Goal: Task Accomplishment & Management: Manage account settings

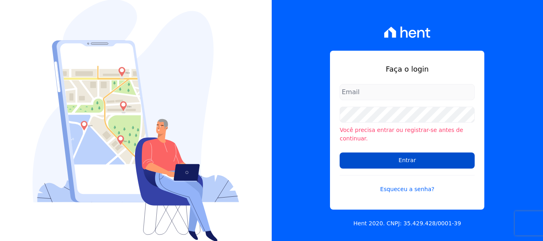
type input "[PERSON_NAME][EMAIL_ADDRESS][DOMAIN_NAME]"
click at [395, 152] on input "Entrar" at bounding box center [407, 160] width 135 height 16
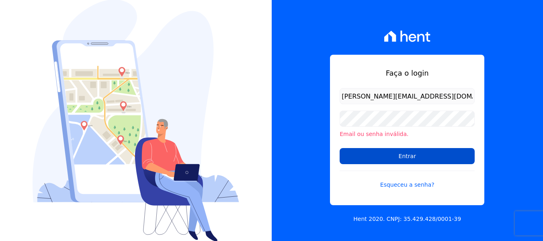
click at [393, 157] on input "Entrar" at bounding box center [407, 156] width 135 height 16
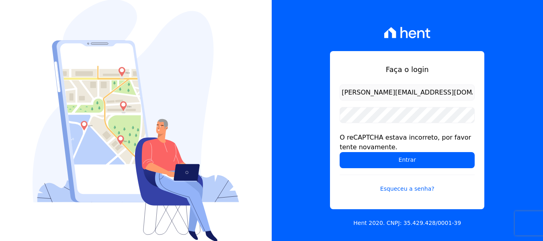
click at [393, 157] on input "Entrar" at bounding box center [407, 160] width 135 height 16
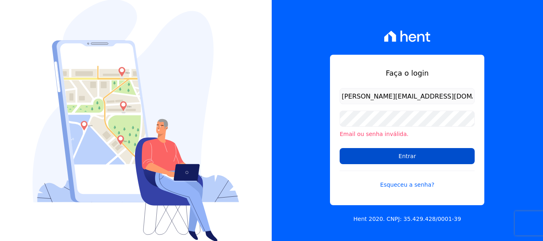
click at [393, 161] on input "Entrar" at bounding box center [407, 156] width 135 height 16
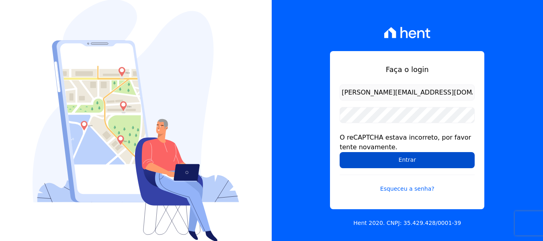
click at [397, 164] on input "Entrar" at bounding box center [407, 160] width 135 height 16
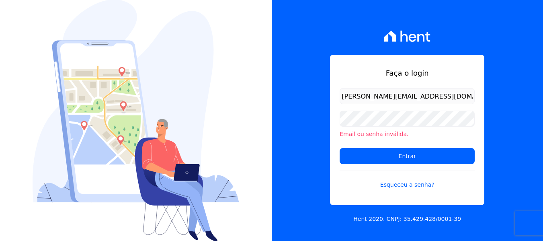
click at [397, 164] on form "[PERSON_NAME][EMAIL_ADDRESS][DOMAIN_NAME] Email ou senha inválida. Entrar Esque…" at bounding box center [407, 143] width 135 height 111
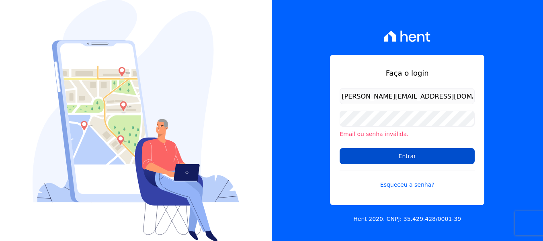
click at [402, 154] on input "Entrar" at bounding box center [407, 156] width 135 height 16
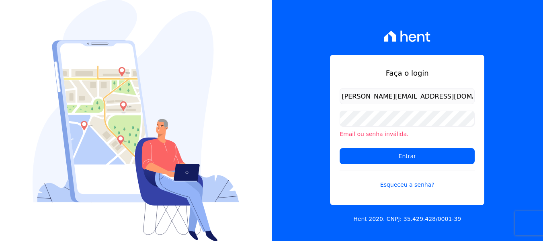
click at [402, 154] on input "Entrar" at bounding box center [407, 156] width 135 height 16
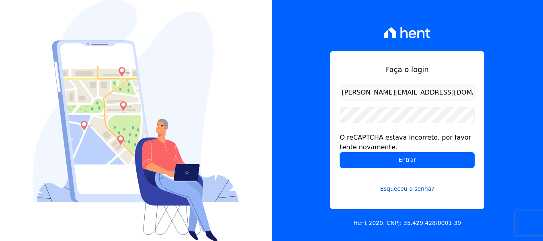
click at [402, 191] on link "Esqueceu a senha?" at bounding box center [407, 183] width 135 height 18
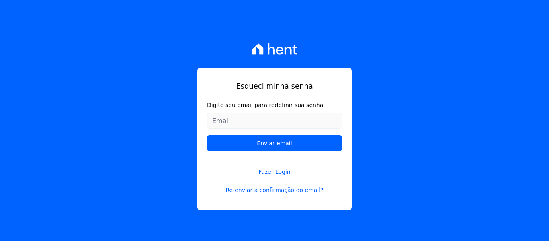
type input "[PERSON_NAME][EMAIL_ADDRESS][DOMAIN_NAME]"
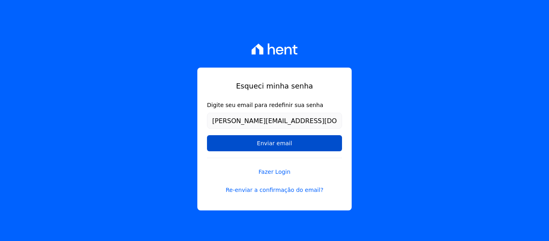
click at [284, 148] on input "Enviar email" at bounding box center [274, 143] width 135 height 16
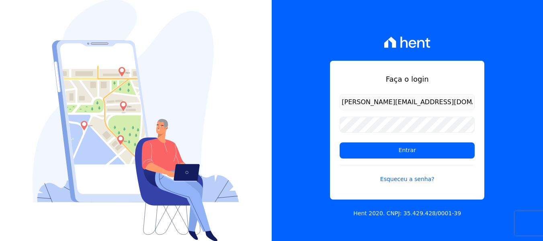
click at [370, 158] on form "andrevieira@agileurbanismo.com Entrar Esqueceu a senha?" at bounding box center [407, 143] width 135 height 99
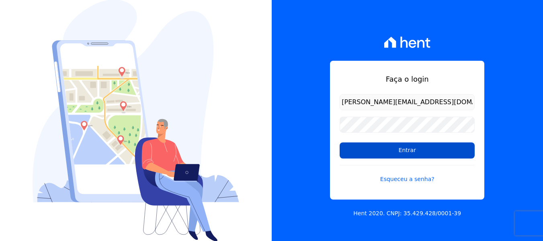
click at [371, 155] on input "Entrar" at bounding box center [407, 150] width 135 height 16
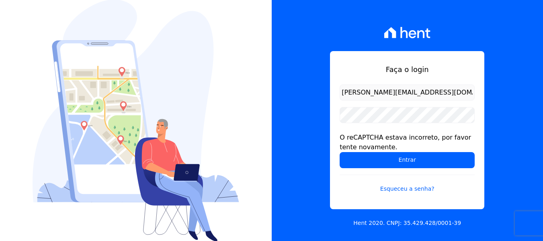
click at [371, 155] on input "Entrar" at bounding box center [407, 160] width 135 height 16
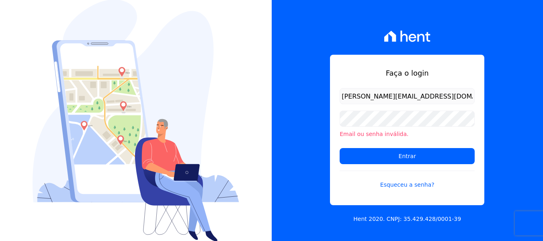
click at [371, 155] on input "Entrar" at bounding box center [407, 156] width 135 height 16
click at [400, 185] on link "Esqueceu a senha?" at bounding box center [407, 179] width 135 height 18
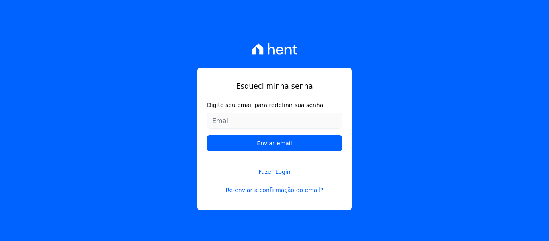
click at [228, 124] on input "Digite seu email para redefinir sua senha" at bounding box center [274, 121] width 135 height 16
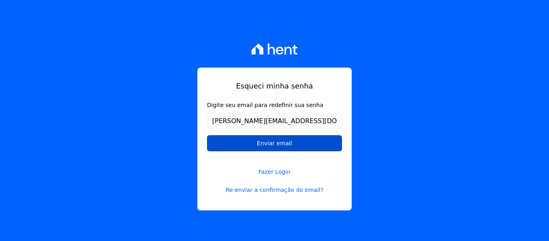
type input "[PERSON_NAME][EMAIL_ADDRESS][DOMAIN_NAME]"
click at [220, 146] on input "Enviar email" at bounding box center [274, 143] width 135 height 16
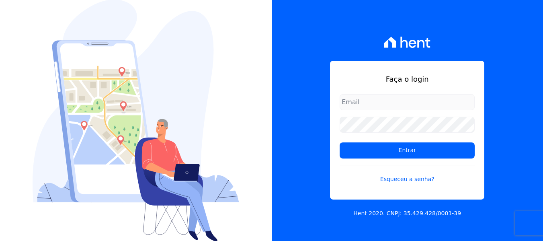
type input "[PERSON_NAME][EMAIL_ADDRESS][DOMAIN_NAME]"
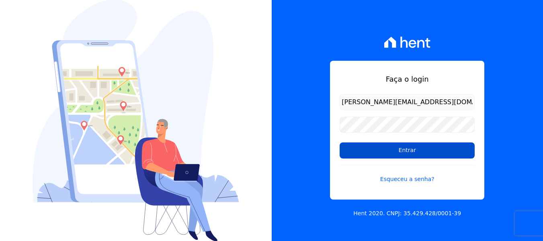
click at [375, 148] on input "Entrar" at bounding box center [407, 150] width 135 height 16
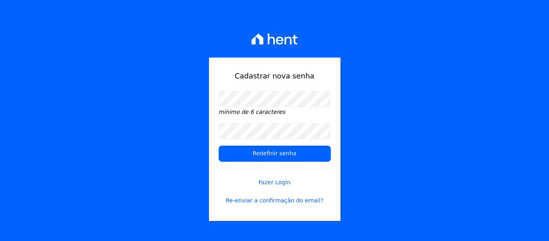
click at [124, 112] on div "Cadastrar nova senha mínimo de 6 caracteres Redefinir senha Fazer Login Re-envi…" at bounding box center [274, 120] width 549 height 241
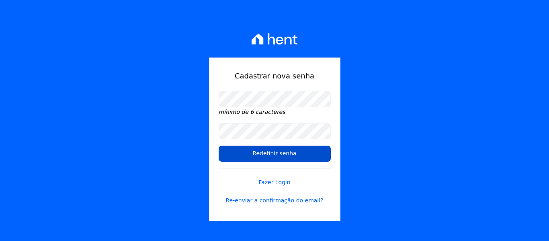
click at [236, 152] on input "Redefinir senha" at bounding box center [275, 154] width 112 height 16
click at [258, 152] on input "Redefinir senha" at bounding box center [275, 154] width 112 height 16
click at [265, 157] on input "Redefinir senha" at bounding box center [275, 154] width 112 height 16
click at [284, 150] on input "Redefinir senha" at bounding box center [275, 154] width 112 height 16
click at [283, 153] on input "Redefinir senha" at bounding box center [275, 154] width 112 height 16
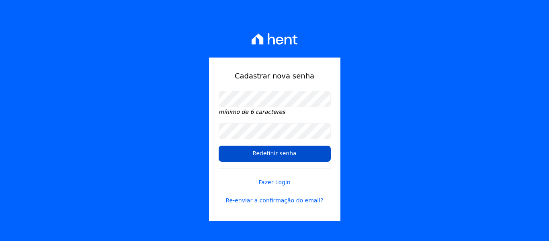
click at [283, 153] on input "Redefinir senha" at bounding box center [275, 154] width 112 height 16
click at [242, 152] on input "Redefinir senha" at bounding box center [275, 154] width 112 height 16
click at [264, 157] on input "Redefinir senha" at bounding box center [275, 154] width 112 height 16
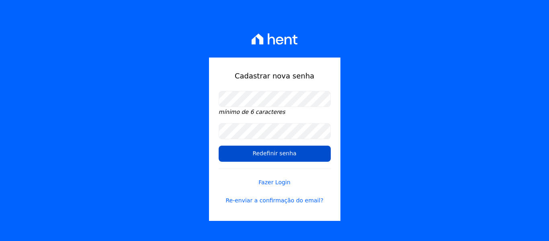
click at [265, 154] on input "Redefinir senha" at bounding box center [275, 154] width 112 height 16
drag, startPoint x: 239, startPoint y: 157, endPoint x: 263, endPoint y: 153, distance: 24.5
click at [240, 157] on input "Redefinir senha" at bounding box center [275, 154] width 112 height 16
click at [283, 153] on input "Redefinir senha" at bounding box center [275, 154] width 112 height 16
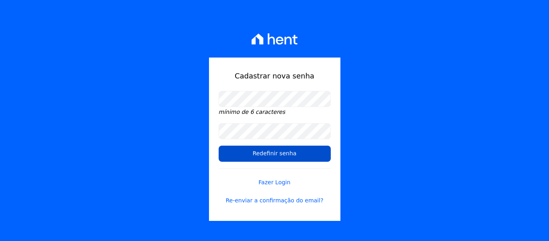
click at [283, 153] on input "Redefinir senha" at bounding box center [275, 154] width 112 height 16
click at [246, 154] on input "Redefinir senha" at bounding box center [275, 154] width 112 height 16
click at [260, 156] on input "Redefinir senha" at bounding box center [275, 154] width 112 height 16
click at [281, 152] on input "Redefinir senha" at bounding box center [275, 154] width 112 height 16
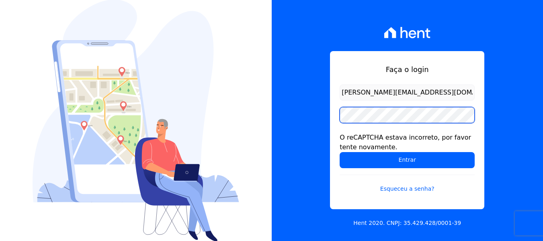
click at [279, 114] on div "Faça o login [PERSON_NAME][EMAIL_ADDRESS][DOMAIN_NAME] O reCAPTCHA estava incor…" at bounding box center [408, 120] width 272 height 241
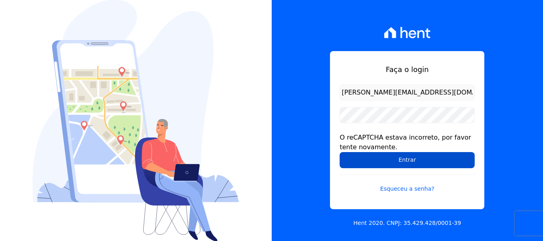
click at [367, 164] on input "Entrar" at bounding box center [407, 160] width 135 height 16
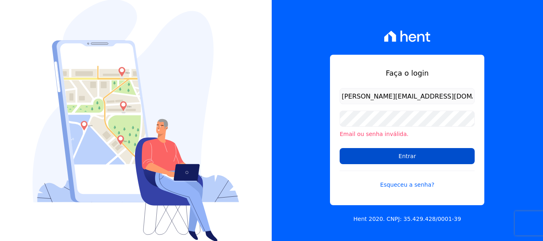
click at [375, 160] on input "Entrar" at bounding box center [407, 156] width 135 height 16
click at [402, 161] on input "Entrar" at bounding box center [407, 156] width 135 height 16
click at [400, 158] on input "Entrar" at bounding box center [407, 156] width 135 height 16
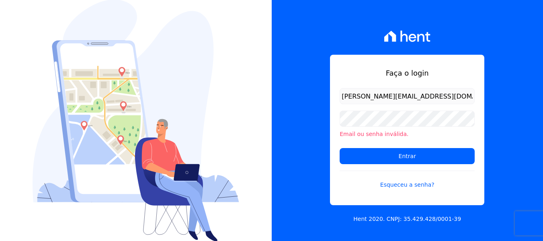
click at [434, 92] on input "[PERSON_NAME][EMAIL_ADDRESS][DOMAIN_NAME]" at bounding box center [407, 96] width 135 height 16
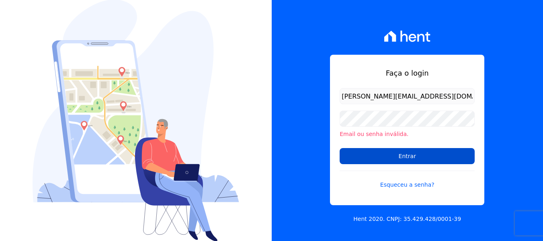
click at [414, 153] on input "Entrar" at bounding box center [407, 156] width 135 height 16
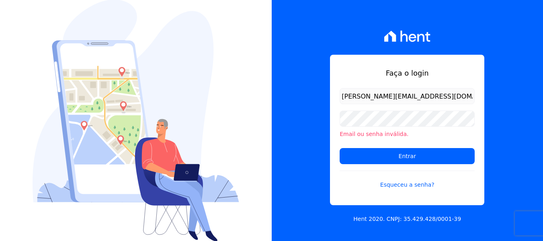
click at [414, 153] on input "Entrar" at bounding box center [407, 156] width 135 height 16
